Goal: Complete application form: Complete application form

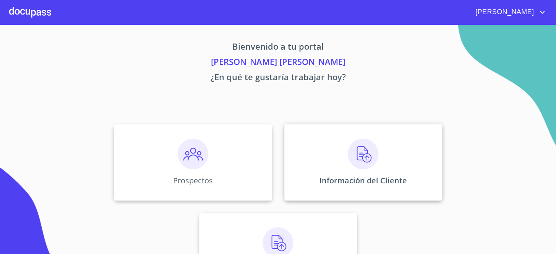
click at [335, 169] on div "Información del Cliente" at bounding box center [363, 162] width 158 height 76
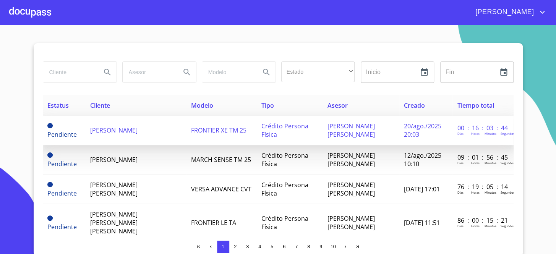
click at [87, 131] on td "[PERSON_NAME]" at bounding box center [136, 130] width 101 height 29
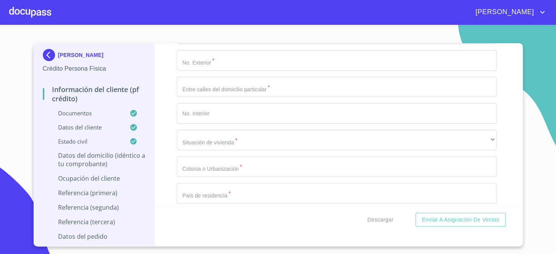
scroll to position [2187, 0]
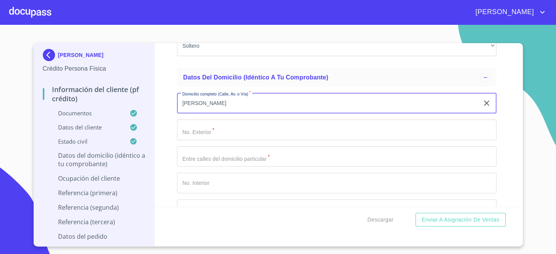
type input "[PERSON_NAME]"
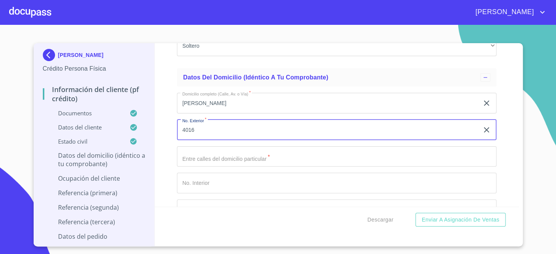
type input "4016"
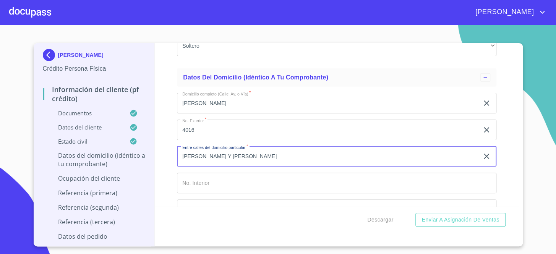
type input "[PERSON_NAME] Y [PERSON_NAME]"
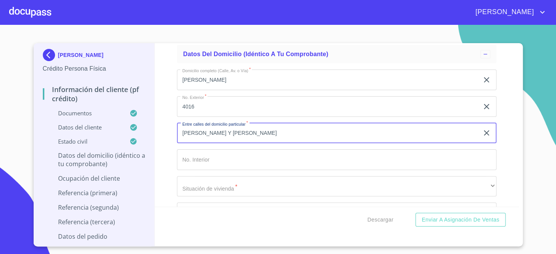
scroll to position [2222, 0]
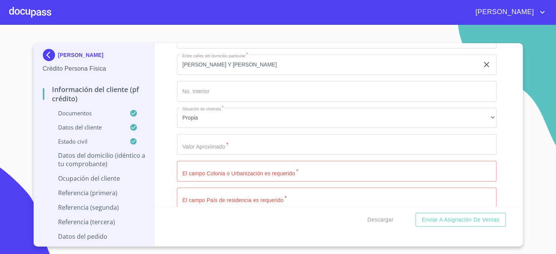
scroll to position [2280, 0]
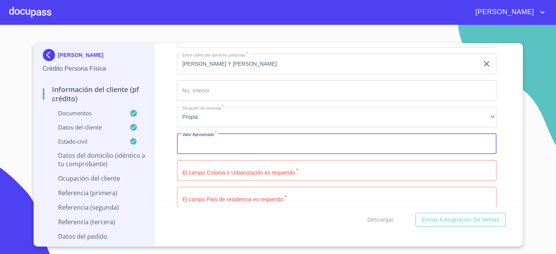
click at [230, 146] on input "Documento de identificación.   *" at bounding box center [336, 143] width 319 height 21
type input "$2,000,000"
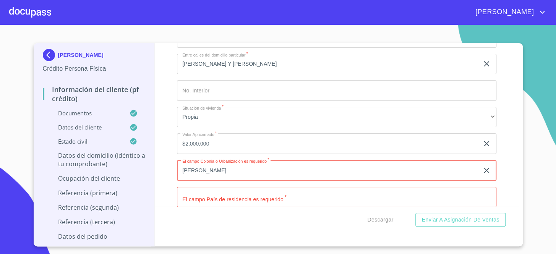
type input "[PERSON_NAME]"
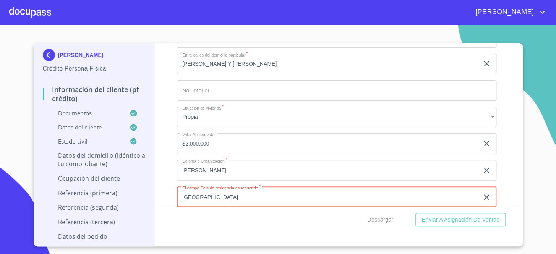
type input "[GEOGRAPHIC_DATA]"
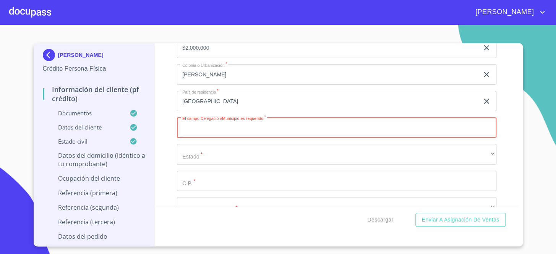
type input "Z"
type input "[GEOGRAPHIC_DATA]"
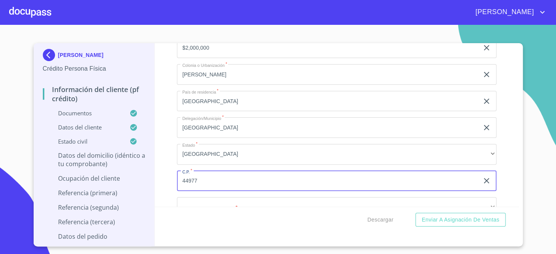
type input "44977"
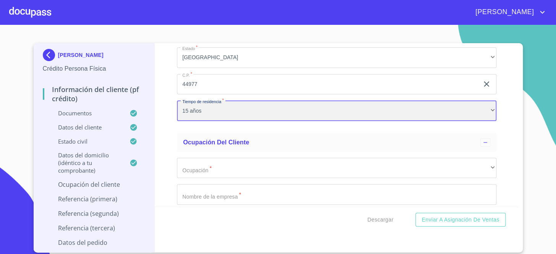
scroll to position [2488, 0]
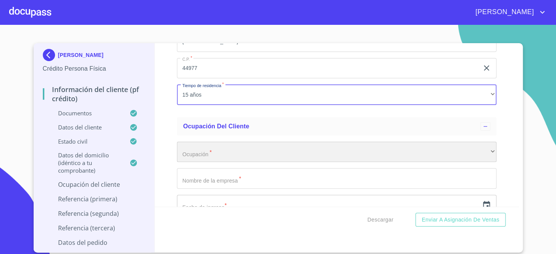
click at [308, 142] on div "​" at bounding box center [336, 152] width 319 height 21
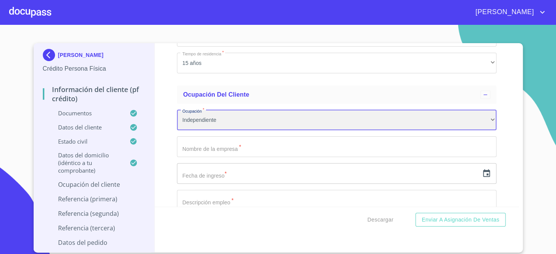
scroll to position [2558, 0]
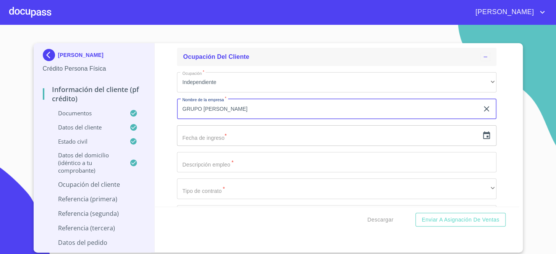
type input "GRUPO [PERSON_NAME]"
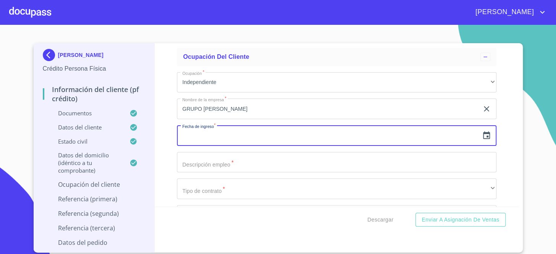
click at [484, 137] on icon "button" at bounding box center [486, 135] width 9 height 9
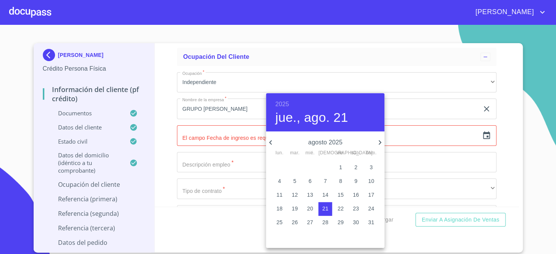
click at [288, 102] on div "2025 jue., ago. 21" at bounding box center [325, 112] width 118 height 38
click at [288, 102] on h6 "2025" at bounding box center [282, 104] width 14 height 11
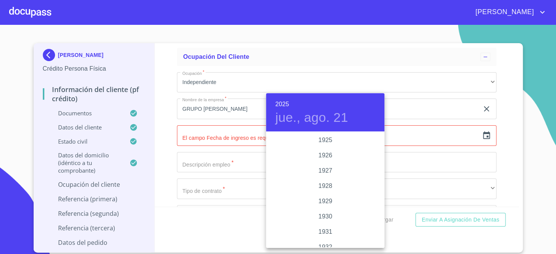
scroll to position [1482, 0]
click at [323, 156] on div "2023" at bounding box center [325, 155] width 118 height 15
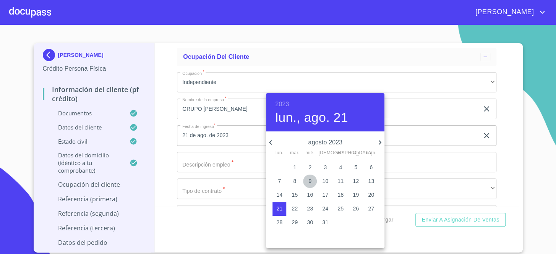
click at [308, 183] on p "9" at bounding box center [309, 181] width 3 height 8
type input "9 de ago. de 2023"
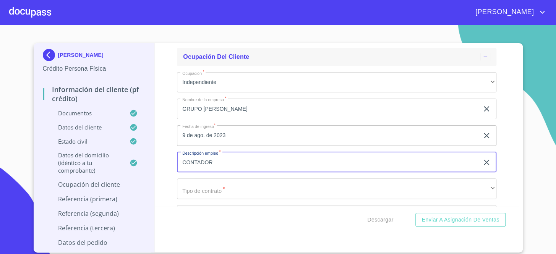
type input "CONTADOR"
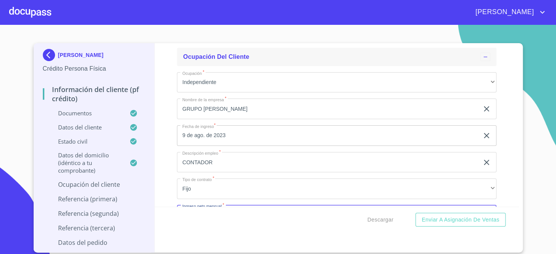
scroll to position [2574, 0]
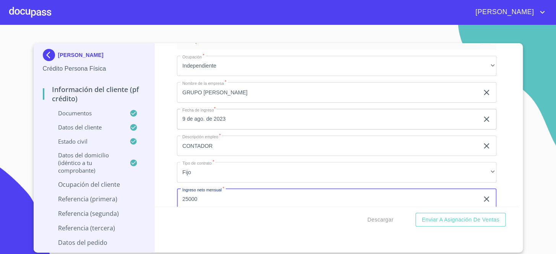
type input "25000"
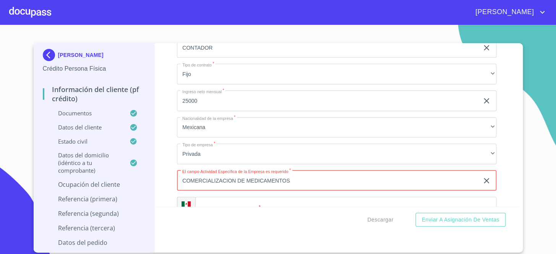
type input "COMERCIALIZACION DE MEDICAMENTOS"
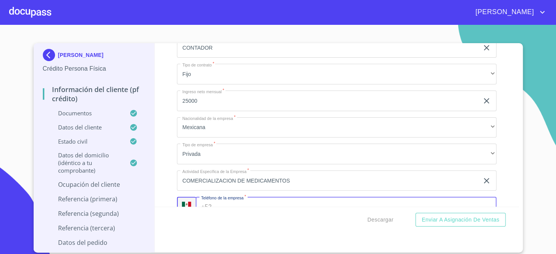
scroll to position [2681, 0]
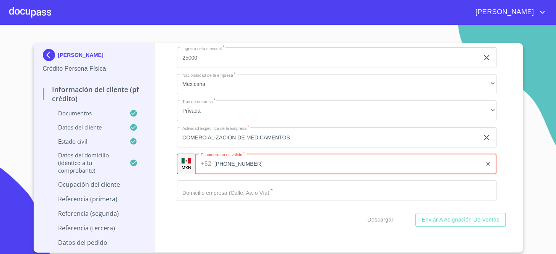
type input "[PHONE_NUMBER]"
click at [500, 123] on div "Información del cliente (PF crédito) Documentos Documento de identificación.   …" at bounding box center [337, 124] width 364 height 163
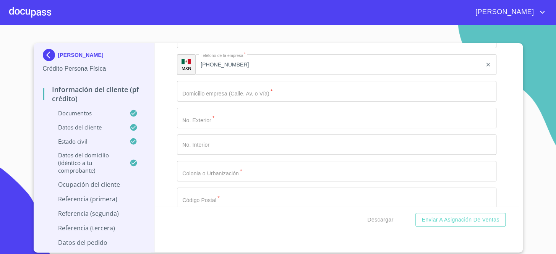
scroll to position [2819, 0]
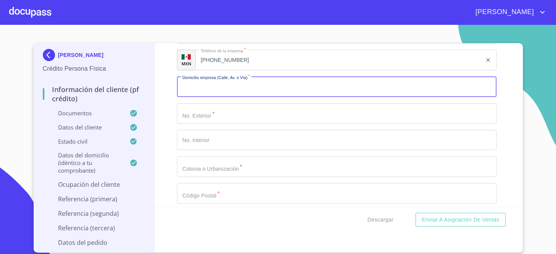
click at [290, 87] on input "Documento de identificación.   *" at bounding box center [336, 86] width 319 height 21
type input "ACATLAN [PERSON_NAME]-[GEOGRAPHIC_DATA]"
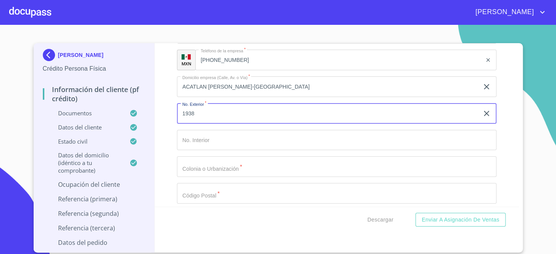
type input "1938"
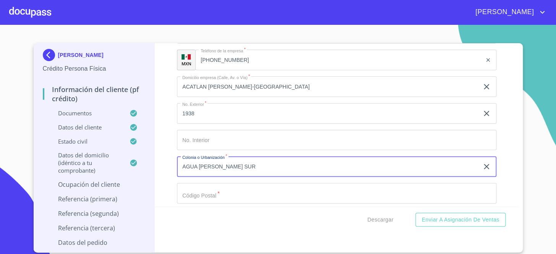
type input "AGUA [PERSON_NAME] SUR"
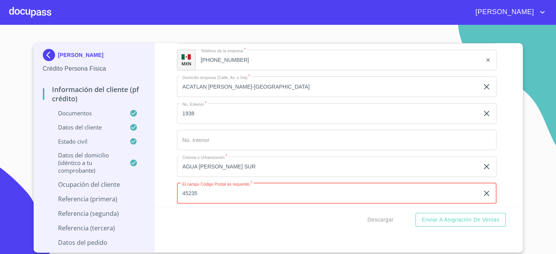
type input "45235"
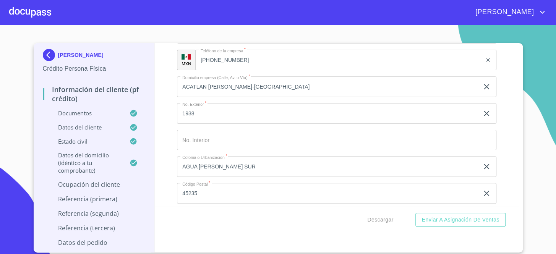
scroll to position [2911, 0]
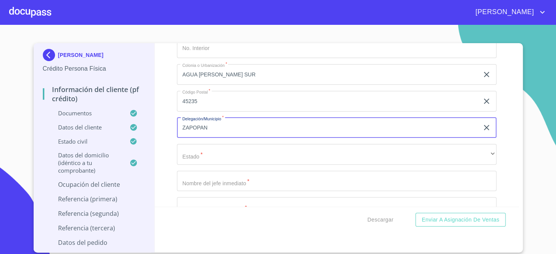
type input "ZAPOPAN"
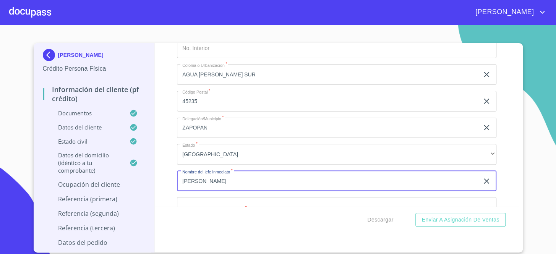
type input "[PERSON_NAME]"
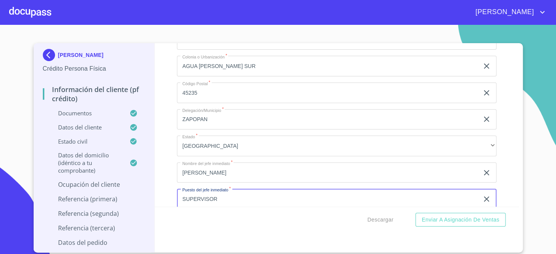
type input "SUPERVISOR"
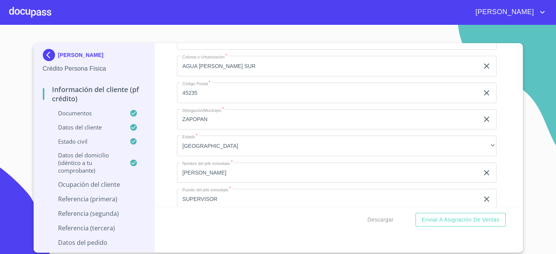
scroll to position [3018, 0]
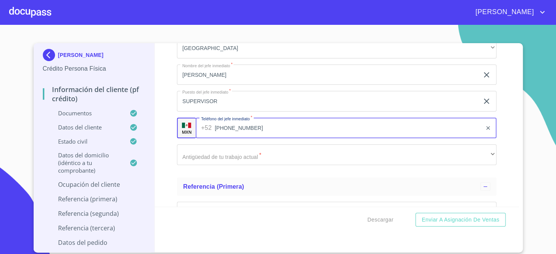
type input "[PHONE_NUMBER]"
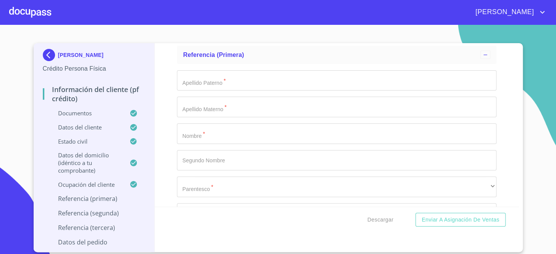
scroll to position [3157, 0]
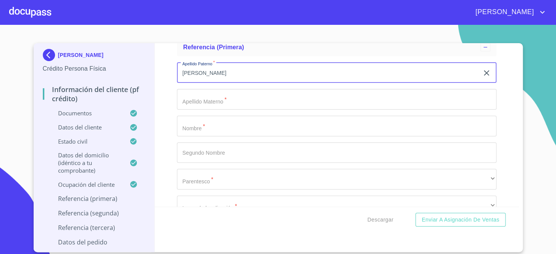
type input "[PERSON_NAME]"
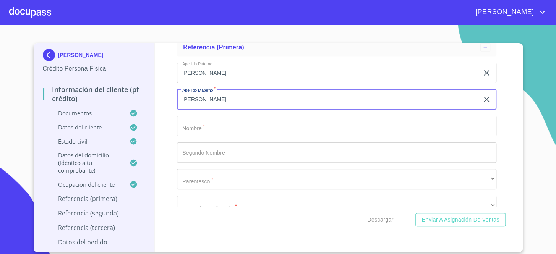
type input "[PERSON_NAME]"
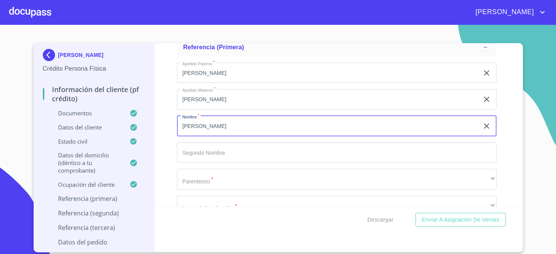
type input "[PERSON_NAME]"
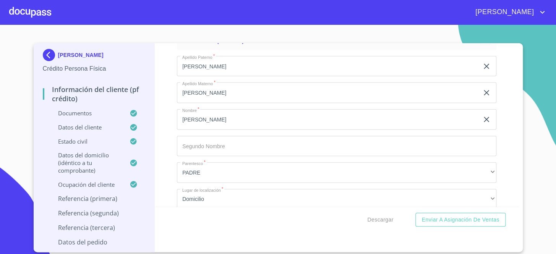
scroll to position [3261, 0]
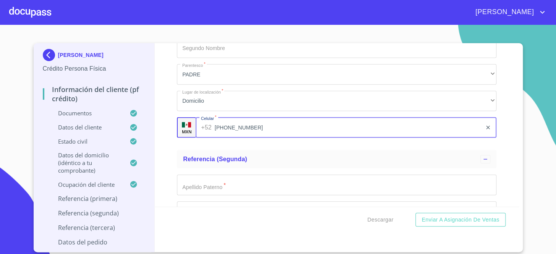
type input "[PHONE_NUMBER]"
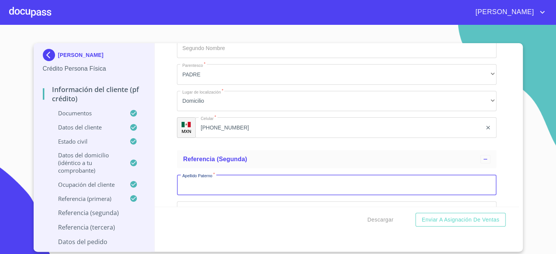
type input "L"
type input "[PERSON_NAME]"
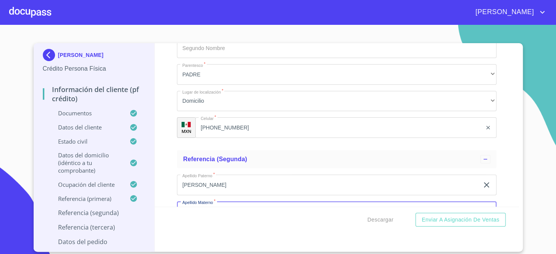
scroll to position [3273, 0]
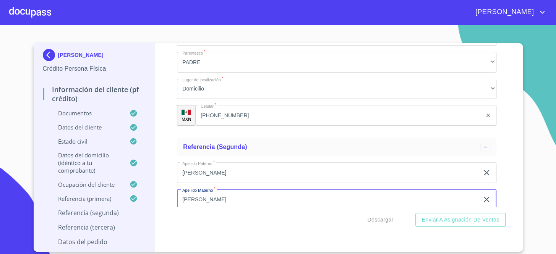
type input "[PERSON_NAME]"
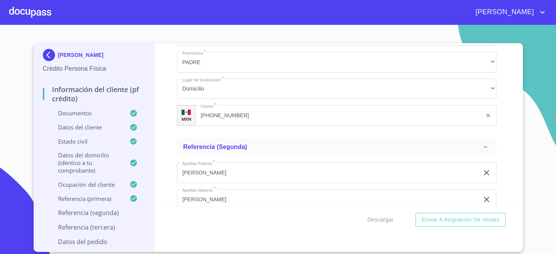
scroll to position [3372, 0]
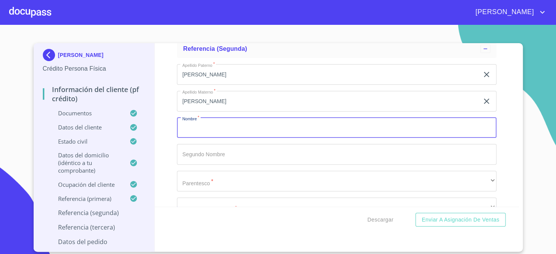
type input "O"
type input "LOURDES"
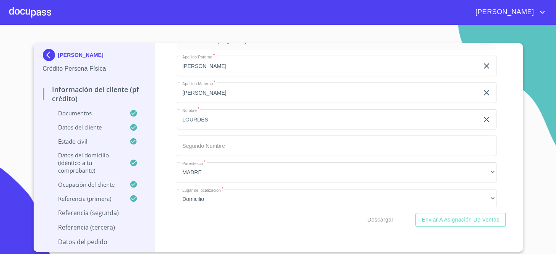
scroll to position [3478, 0]
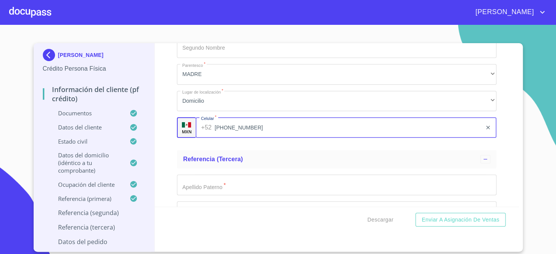
type input "[PHONE_NUMBER]"
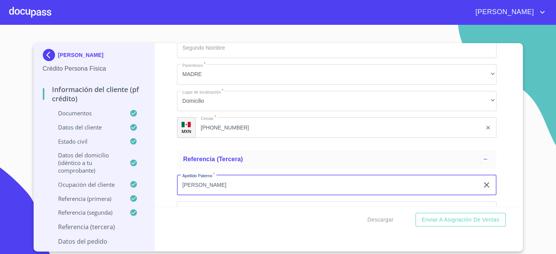
type input "[PERSON_NAME]"
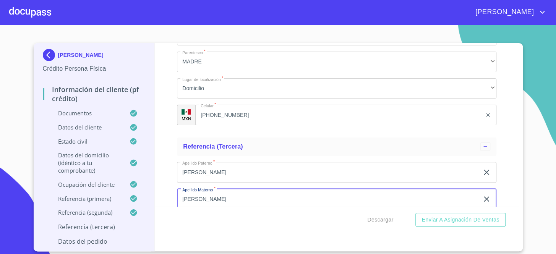
type input "[PERSON_NAME]"
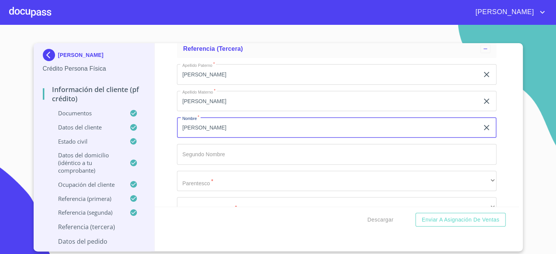
type input "[PERSON_NAME]"
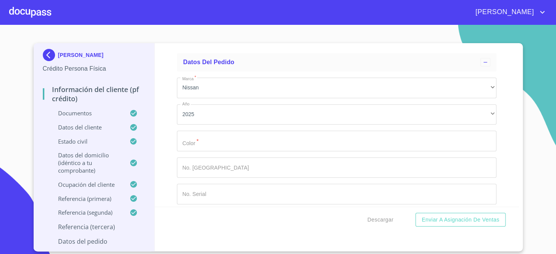
scroll to position [3796, 0]
type input "[PHONE_NUMBER]"
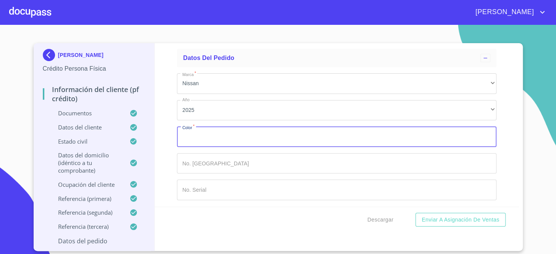
click at [299, 138] on input "Documento de identificación.   *" at bounding box center [336, 136] width 319 height 21
type input "BLANCO"
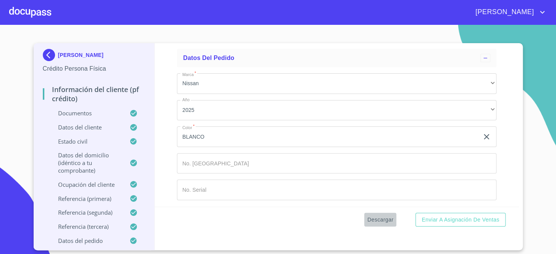
click at [390, 217] on span "Descargar" at bounding box center [380, 220] width 26 height 10
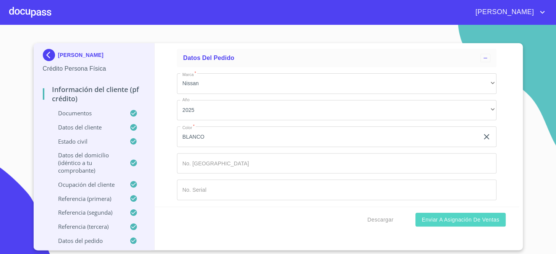
click at [467, 224] on span "Enviar a Asignación de Ventas" at bounding box center [460, 220] width 78 height 10
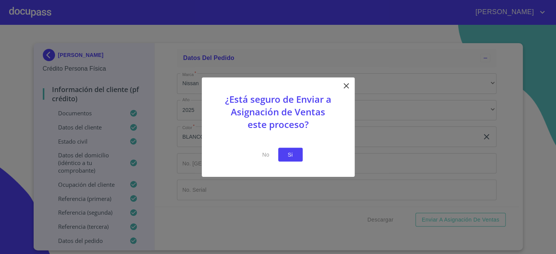
click at [287, 155] on span "Si" at bounding box center [290, 155] width 12 height 10
